Goal: Navigation & Orientation: Go to known website

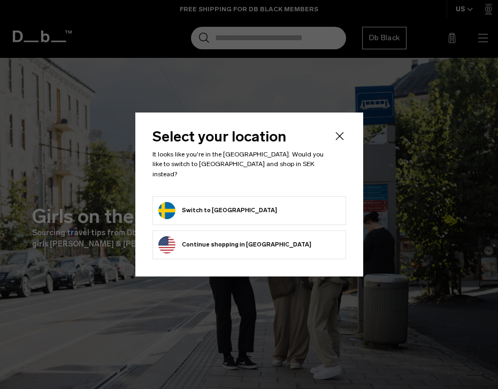
click at [306, 206] on form "Switch to Sweden" at bounding box center [249, 210] width 182 height 17
click at [212, 202] on button "Switch to Sweden" at bounding box center [217, 210] width 119 height 17
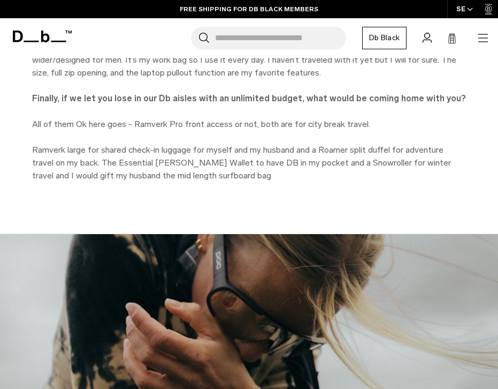
scroll to position [2504, 0]
